Goal: Transaction & Acquisition: Purchase product/service

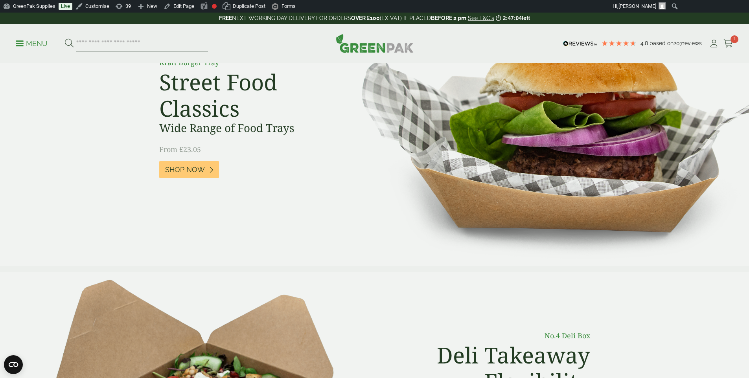
scroll to position [51, 0]
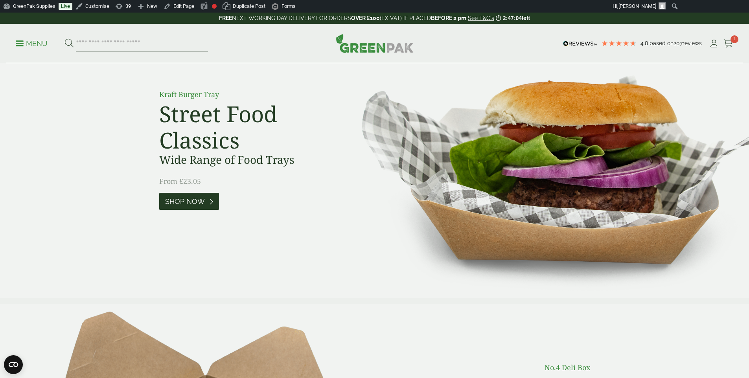
click at [201, 197] on link "Shop Now" at bounding box center [189, 201] width 60 height 17
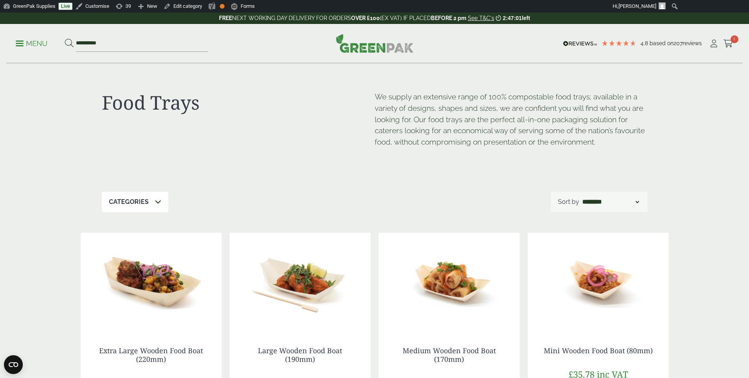
click at [162, 303] on img at bounding box center [151, 282] width 141 height 98
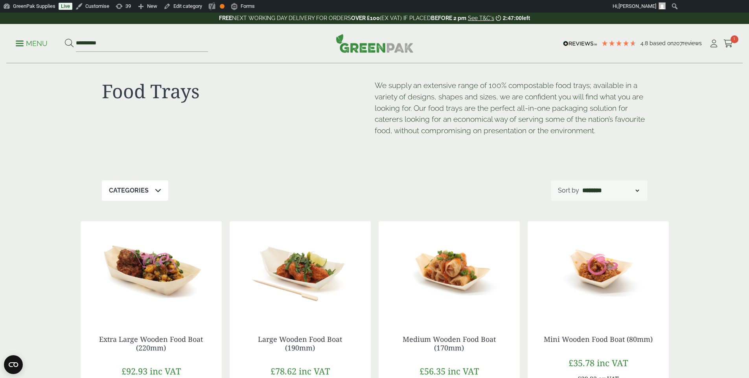
scroll to position [71, 0]
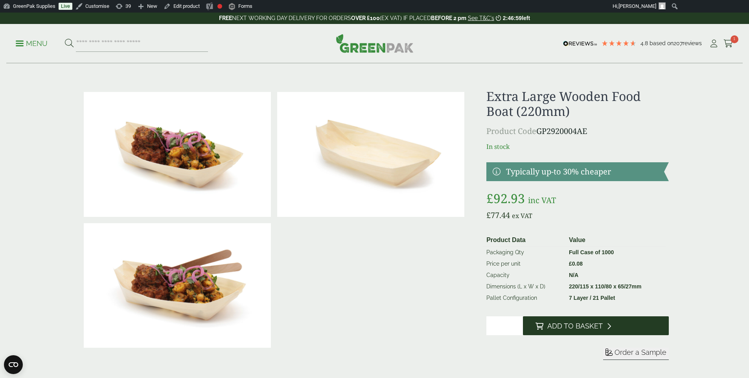
click at [631, 325] on button "Add to Basket" at bounding box center [596, 325] width 146 height 19
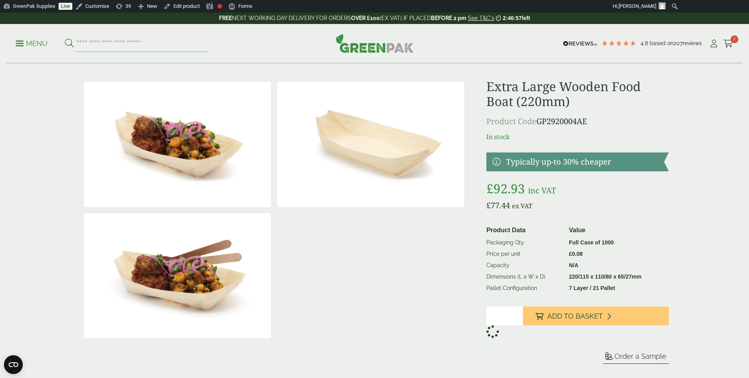
scroll to position [15, 0]
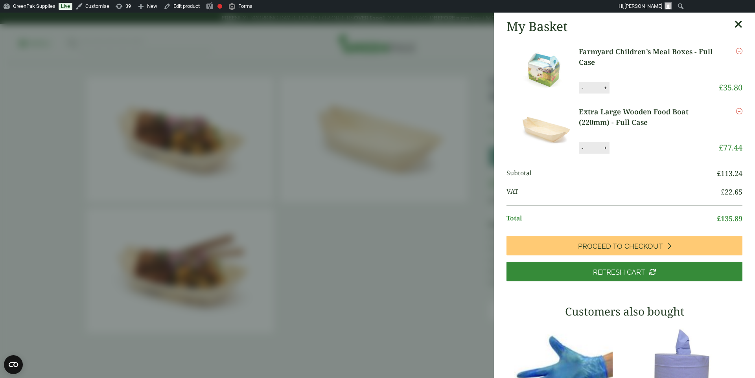
click at [390, 79] on aside "My Basket Farmyard Children’s Meal Boxes - Full Case Farmyard Children’s Meal B…" at bounding box center [377, 196] width 755 height 366
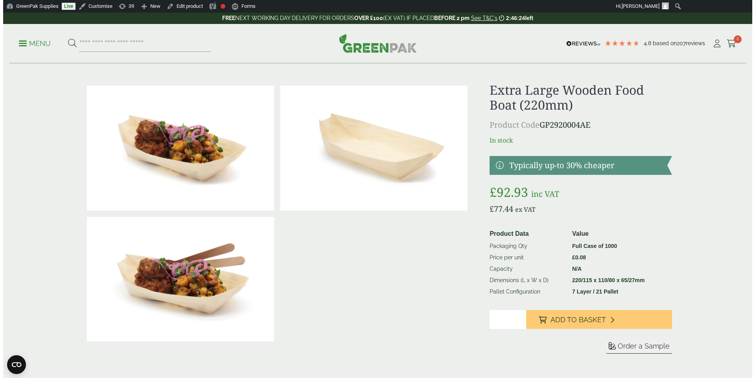
scroll to position [0, 0]
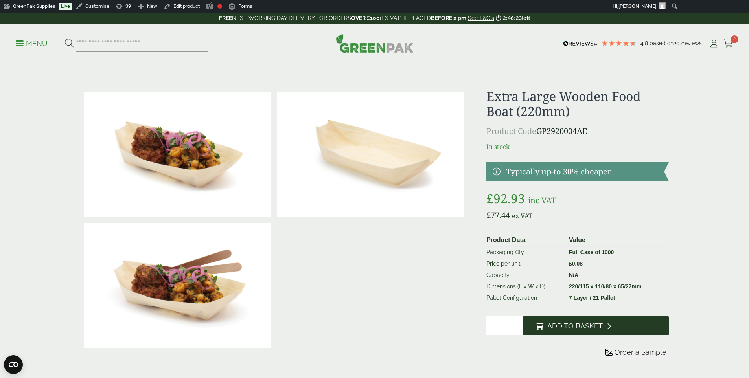
click at [587, 323] on span "Add to Basket" at bounding box center [574, 326] width 55 height 9
